Goal: Obtain resource: Obtain resource

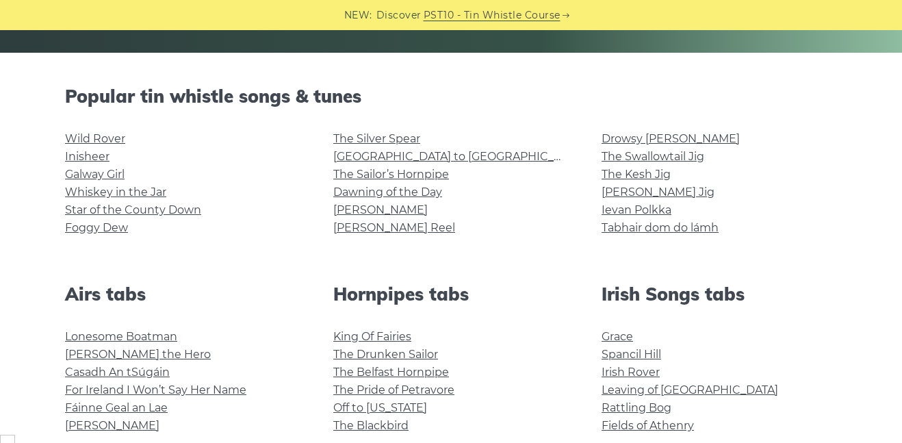
scroll to position [21, 0]
click at [91, 156] on link "Inisheer" at bounding box center [87, 156] width 44 height 13
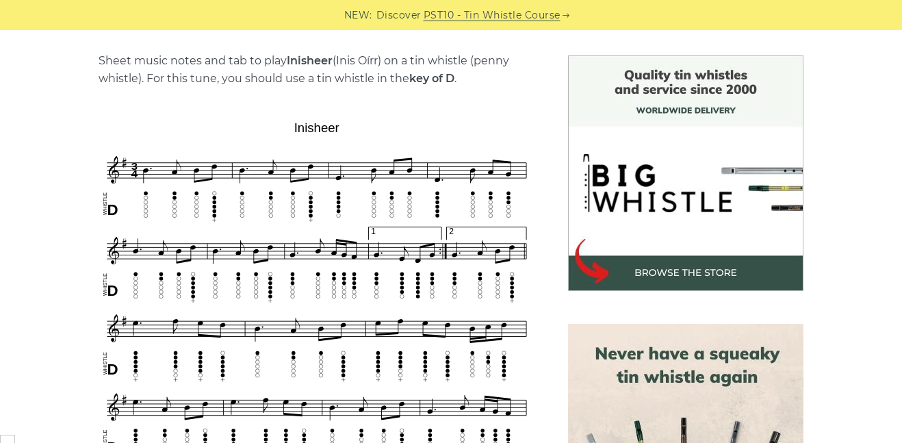
scroll to position [21, 0]
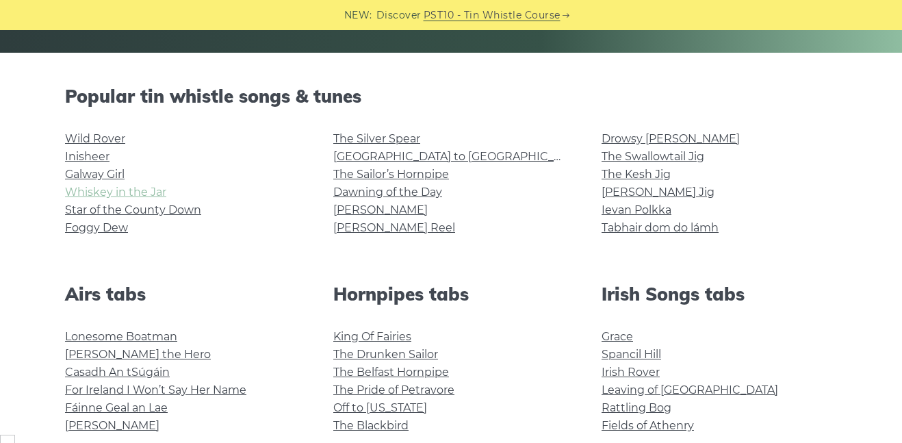
scroll to position [21, 0]
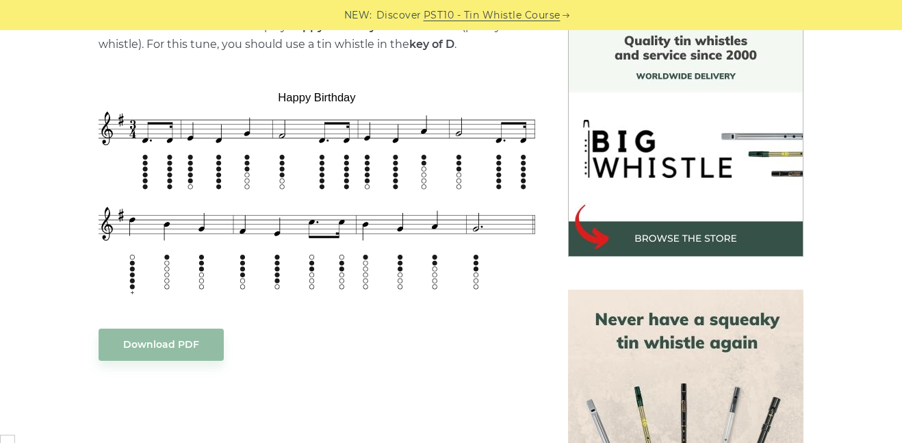
scroll to position [373, 0]
